Goal: Task Accomplishment & Management: Use online tool/utility

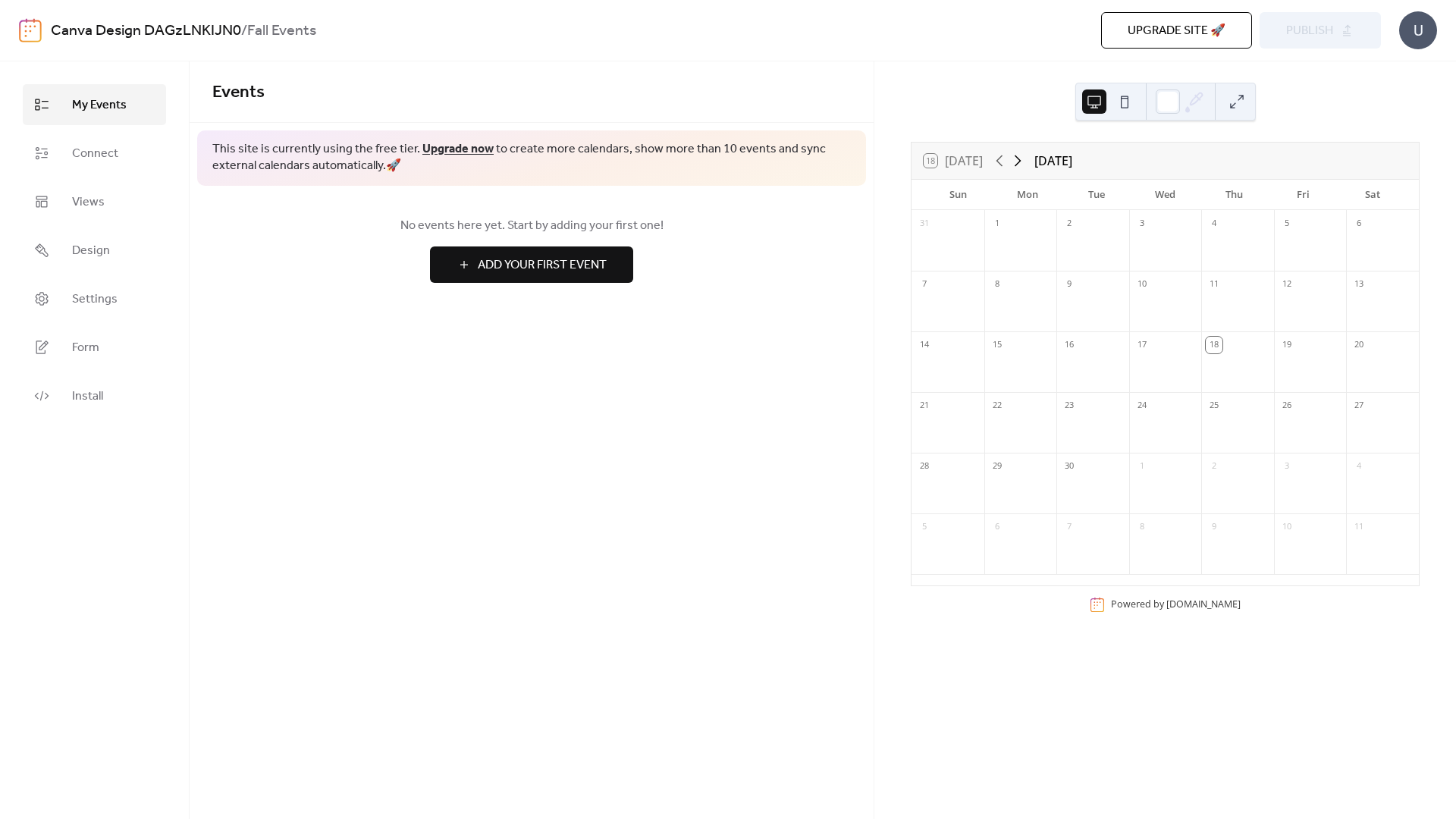
click at [1023, 163] on icon at bounding box center [1018, 161] width 18 height 18
click at [553, 267] on span "Add Your First Event" at bounding box center [542, 266] width 129 height 18
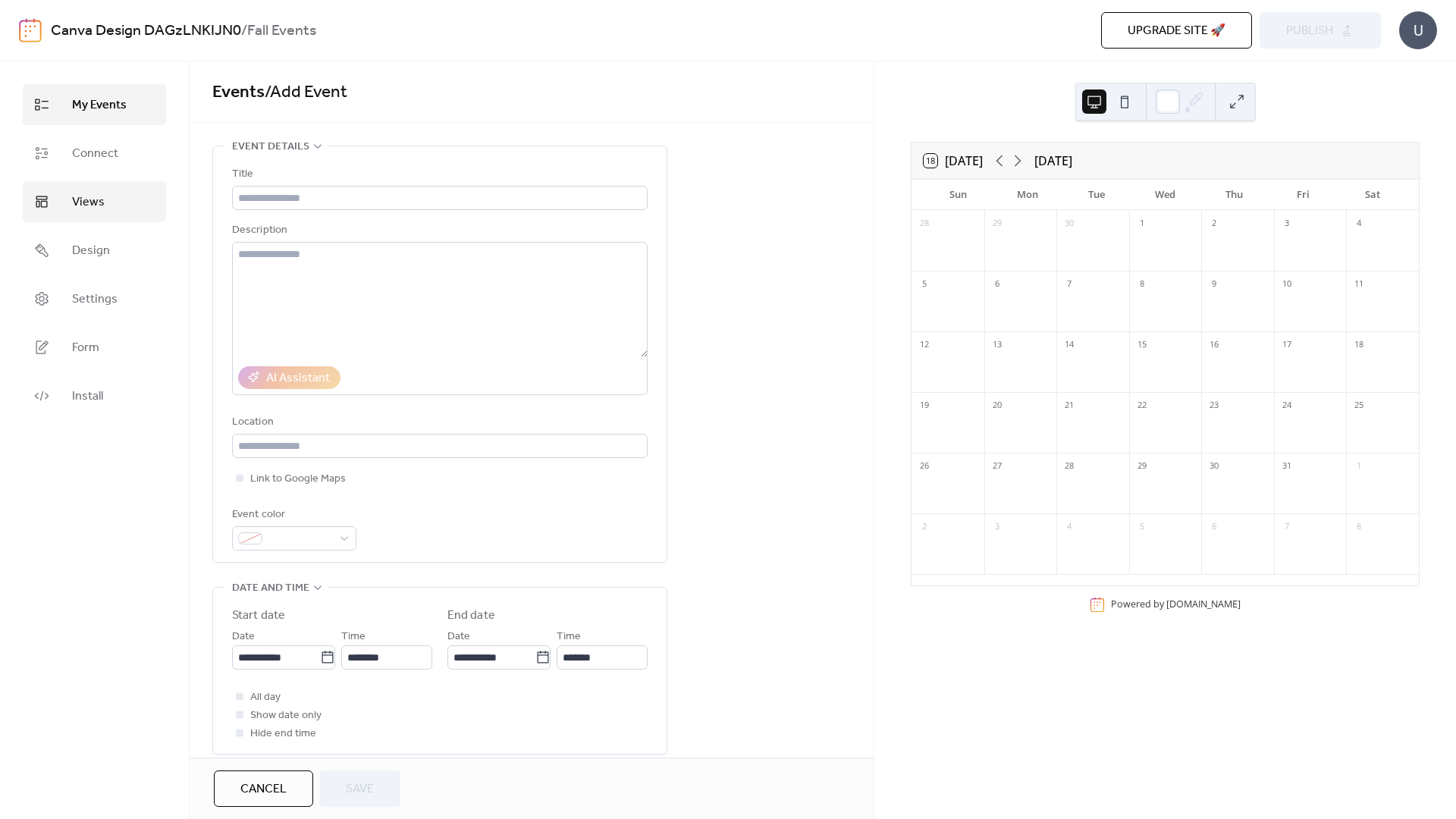
click at [110, 202] on link "Views" at bounding box center [94, 201] width 143 height 41
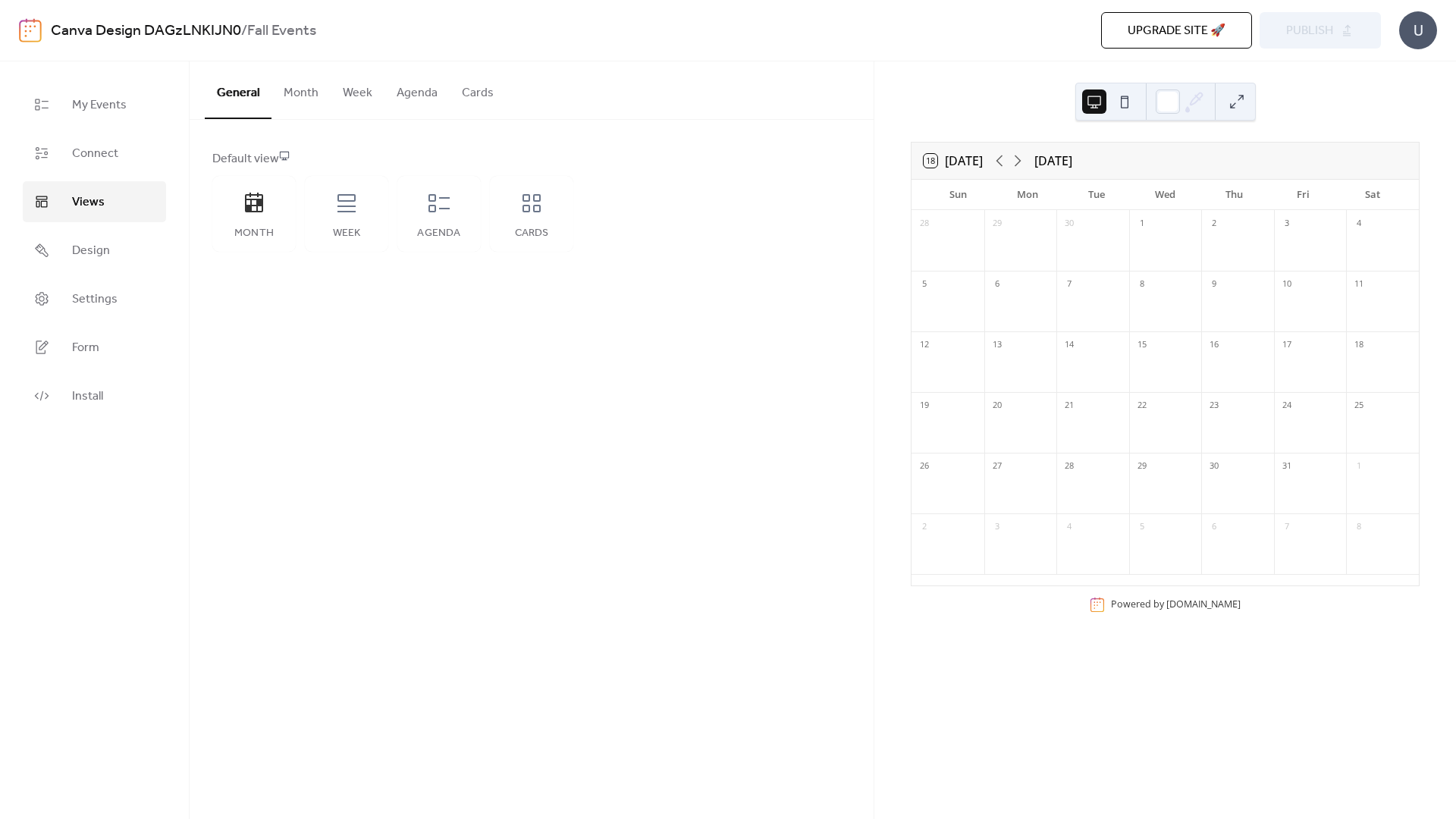
click at [304, 104] on button "Month" at bounding box center [300, 89] width 59 height 56
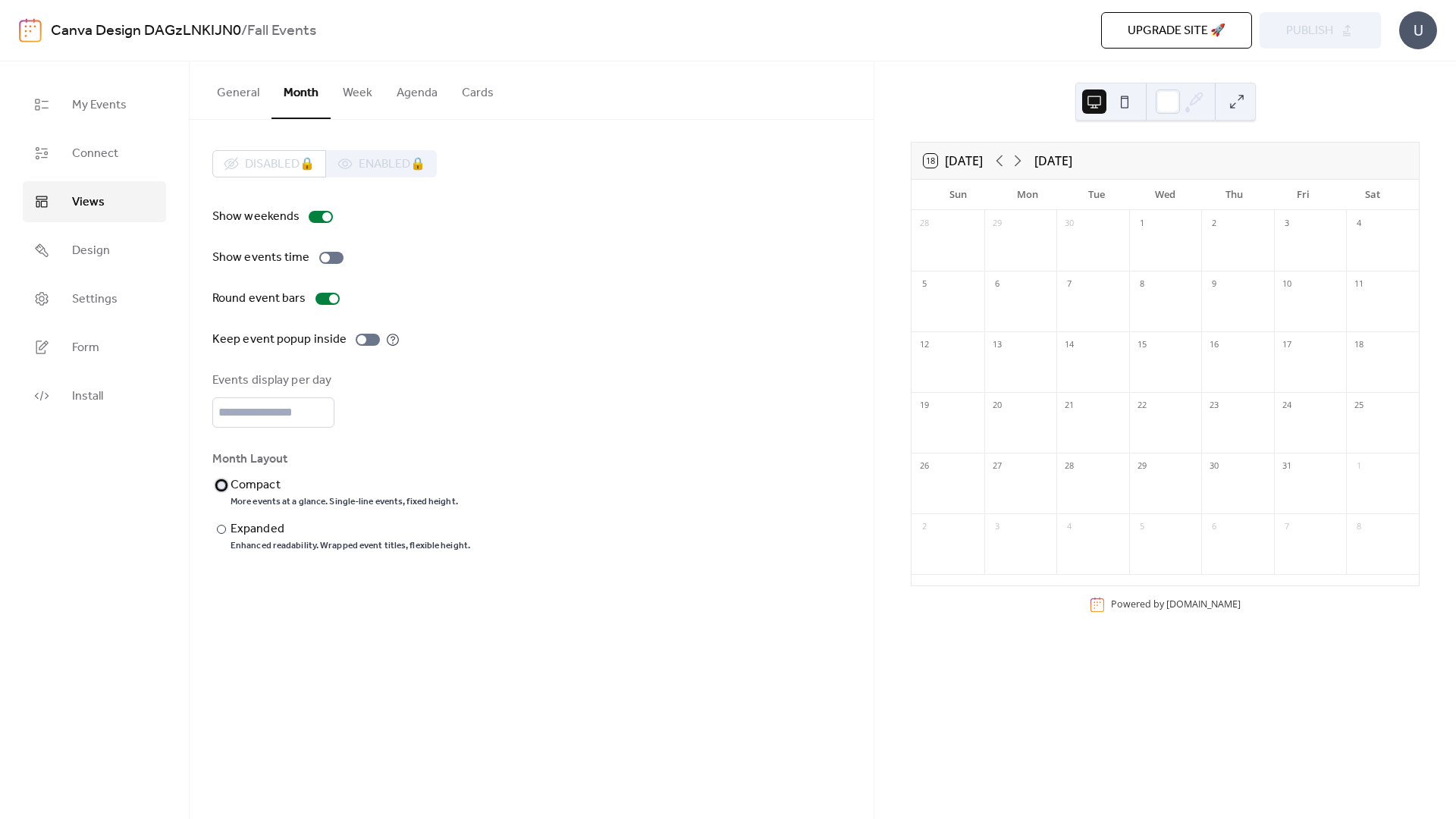
click at [221, 489] on div at bounding box center [221, 485] width 9 height 9
click at [221, 531] on div at bounding box center [221, 529] width 9 height 9
click at [220, 490] on div at bounding box center [221, 485] width 9 height 9
click at [323, 258] on div at bounding box center [324, 257] width 9 height 9
click at [324, 300] on div at bounding box center [327, 299] width 24 height 12
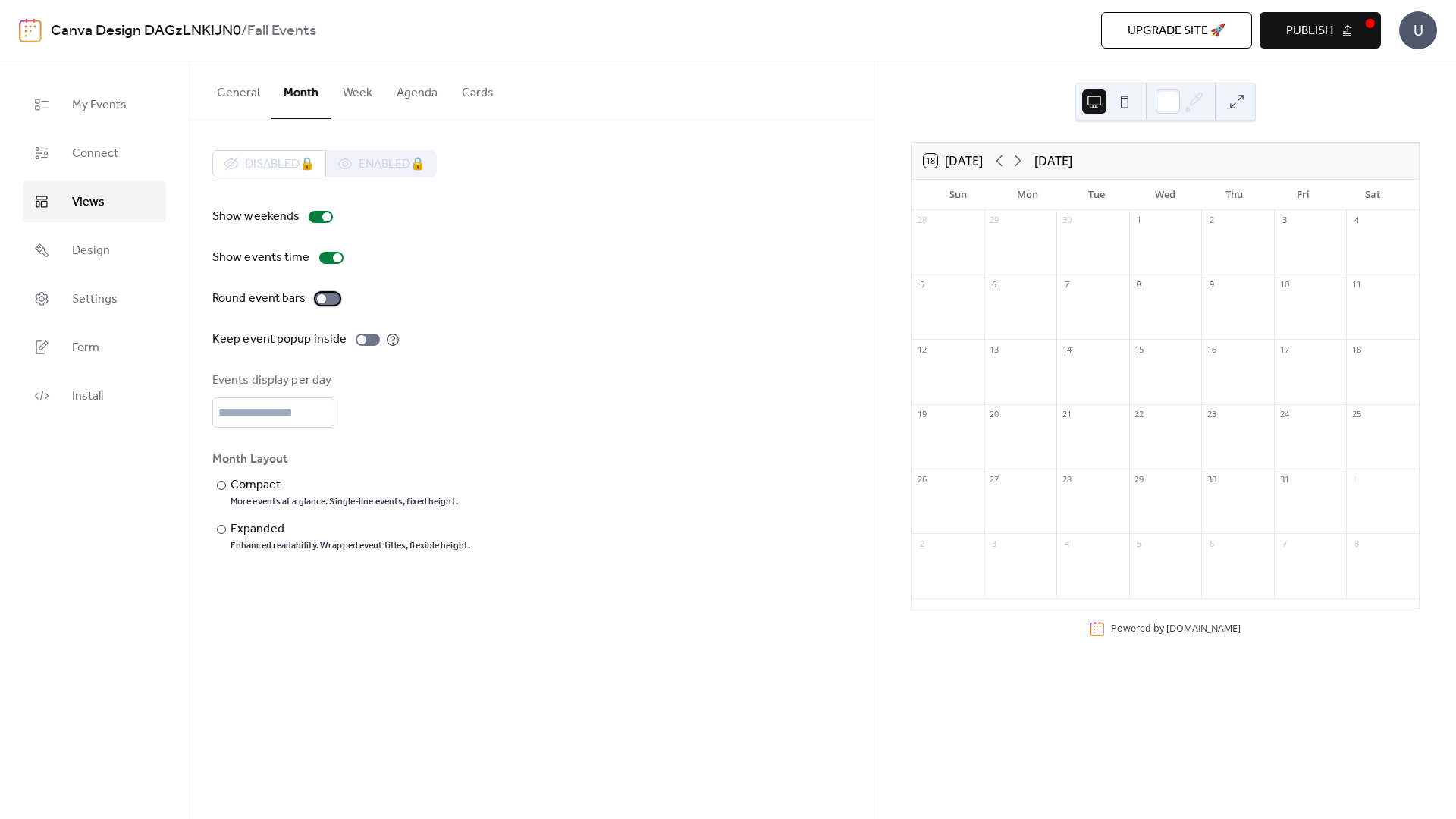
click at [324, 300] on div at bounding box center [327, 299] width 24 height 12
click at [117, 252] on link "Design" at bounding box center [94, 250] width 143 height 41
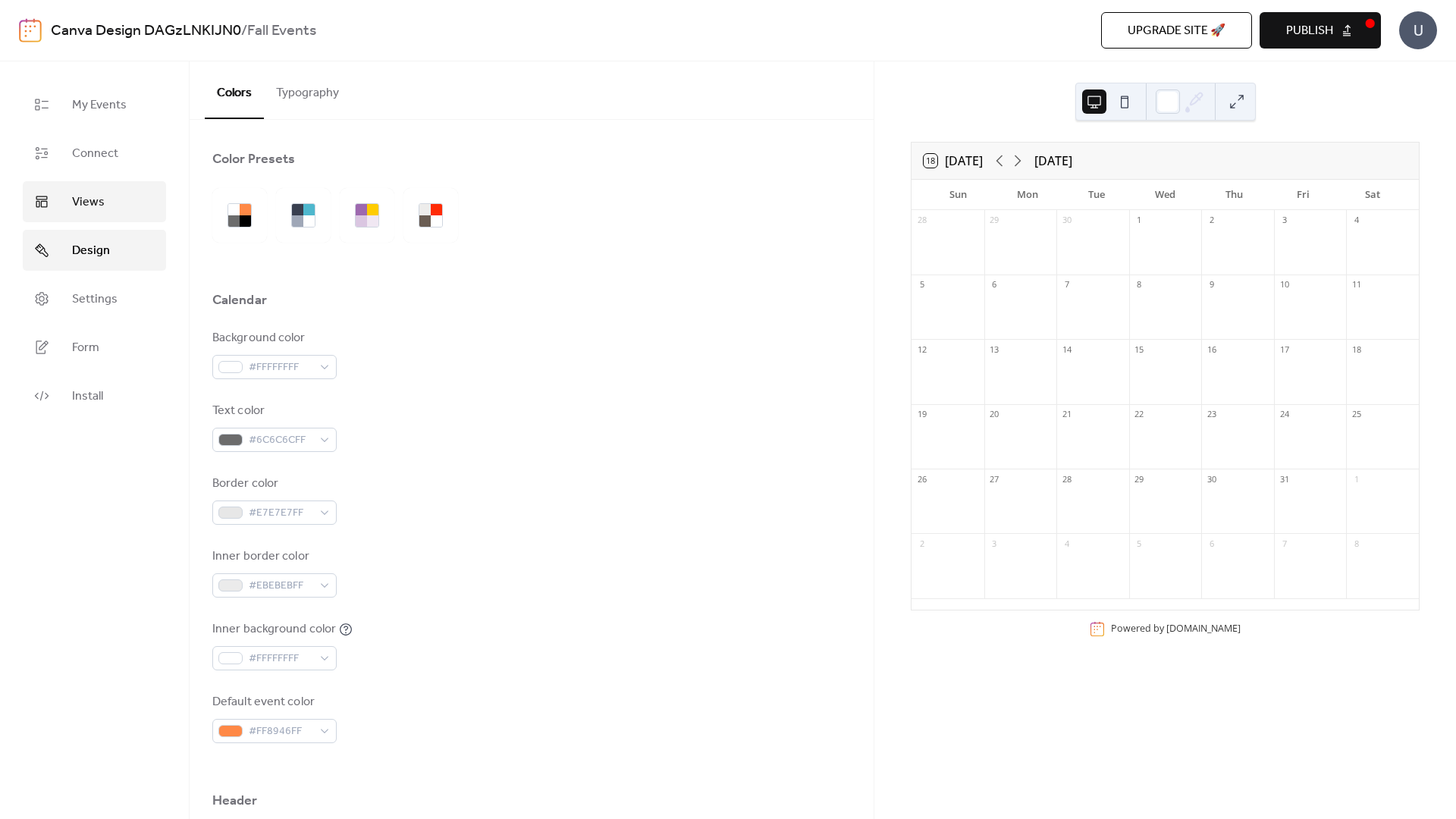
click at [112, 204] on link "Views" at bounding box center [94, 201] width 143 height 41
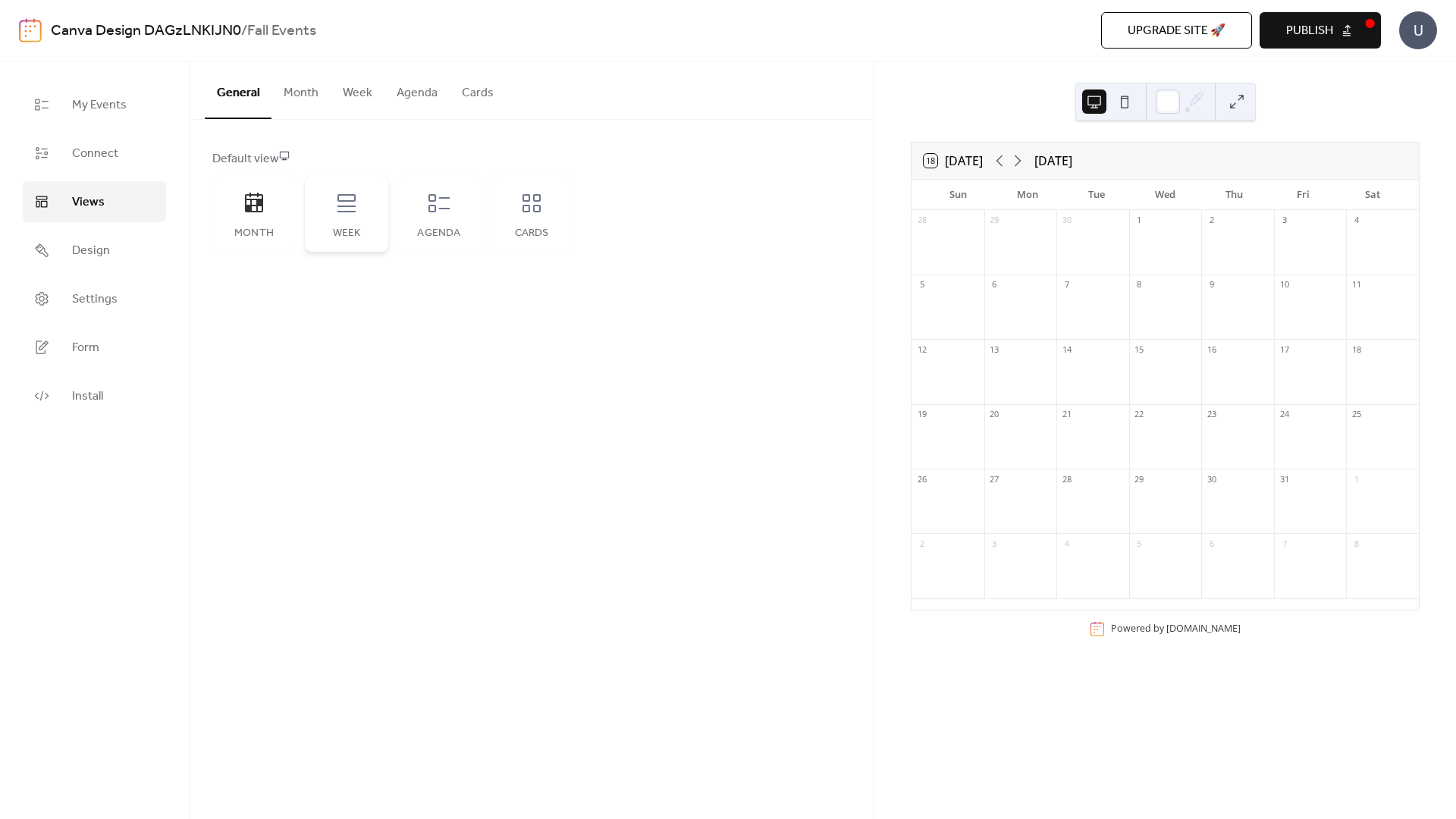
click at [350, 211] on icon at bounding box center [347, 203] width 18 height 18
click at [268, 215] on div "Month" at bounding box center [254, 213] width 83 height 76
click at [437, 201] on icon at bounding box center [438, 203] width 24 height 24
click at [245, 201] on icon at bounding box center [254, 202] width 18 height 20
click at [1022, 158] on icon at bounding box center [1018, 161] width 18 height 18
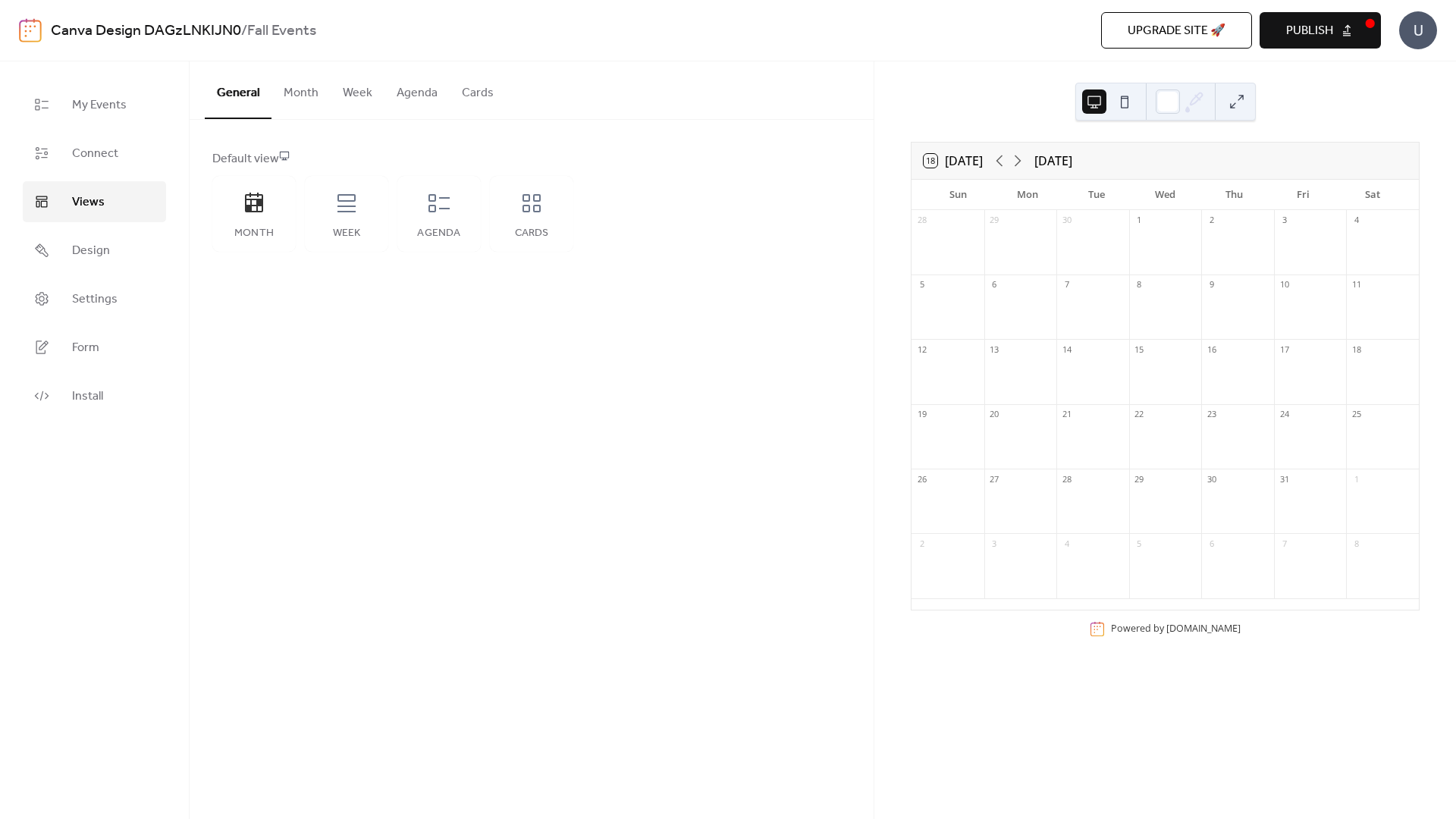
click at [936, 161] on button "18 [DATE]" at bounding box center [953, 161] width 70 height 22
click at [1018, 156] on icon at bounding box center [1018, 161] width 7 height 12
click at [305, 98] on button "Month" at bounding box center [300, 89] width 59 height 56
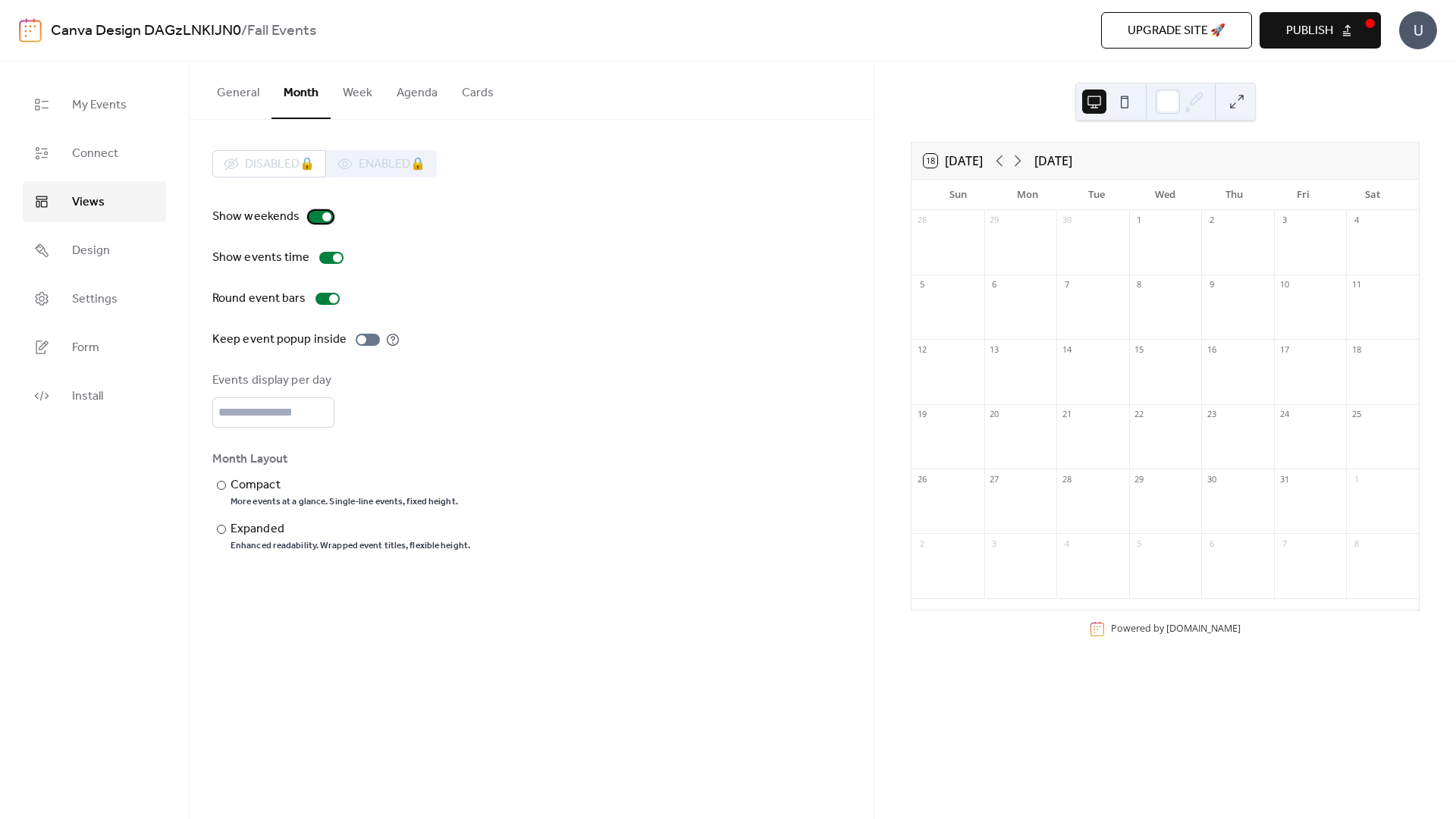
click at [317, 216] on div at bounding box center [320, 216] width 24 height 12
